Goal: Check status: Check status

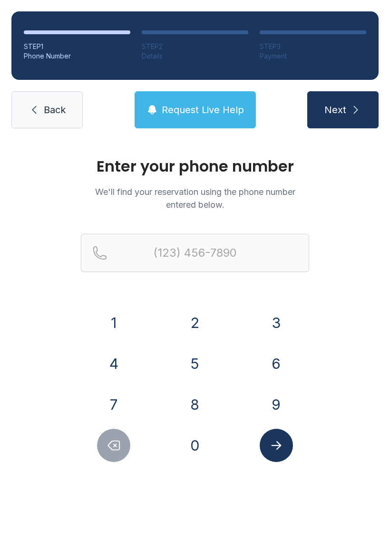
click at [200, 325] on button "2" at bounding box center [194, 322] width 33 height 33
click at [274, 329] on button "3" at bounding box center [276, 322] width 33 height 33
click at [284, 411] on button "9" at bounding box center [276, 404] width 33 height 33
click at [202, 319] on button "2" at bounding box center [194, 322] width 33 height 33
click at [201, 363] on button "5" at bounding box center [194, 363] width 33 height 33
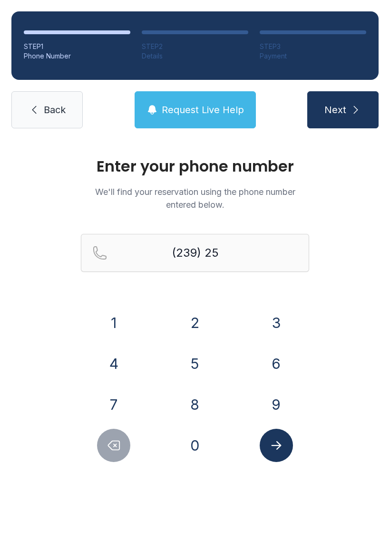
click at [198, 458] on button "0" at bounding box center [194, 445] width 33 height 33
click at [121, 318] on button "1" at bounding box center [113, 322] width 33 height 33
click at [197, 401] on button "8" at bounding box center [194, 404] width 33 height 33
click at [271, 363] on button "6" at bounding box center [276, 363] width 33 height 33
click at [117, 359] on button "4" at bounding box center [113, 363] width 33 height 33
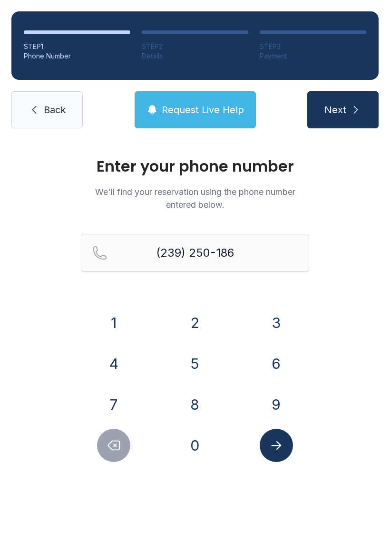
type input "[PHONE_NUMBER]"
click at [289, 451] on button "Submit lookup form" at bounding box center [276, 445] width 33 height 33
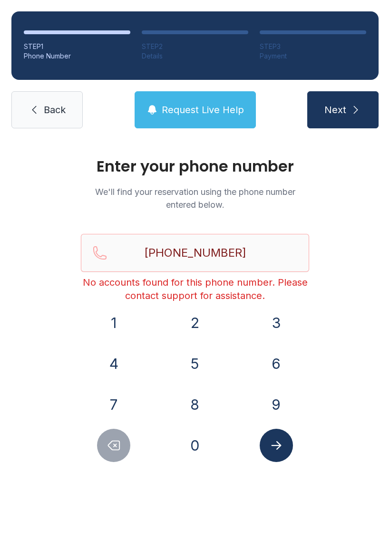
click at [91, 106] on nav "Back Request Live Help Next" at bounding box center [194, 109] width 367 height 37
